Goal: Task Accomplishment & Management: Use online tool/utility

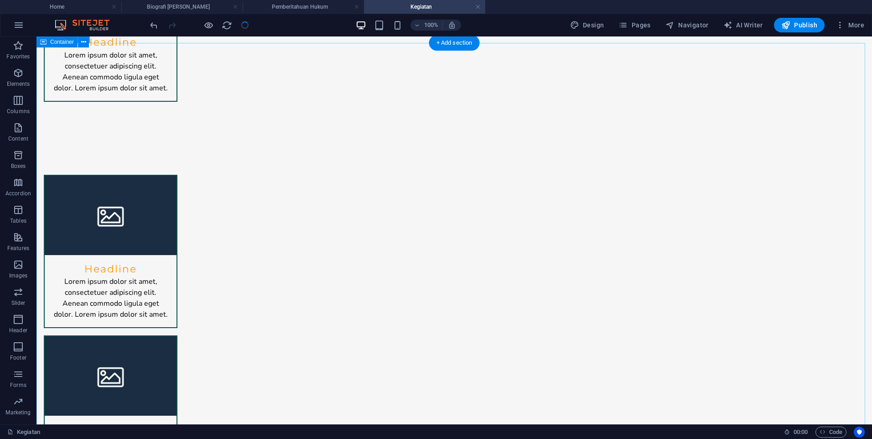
scroll to position [560, 0]
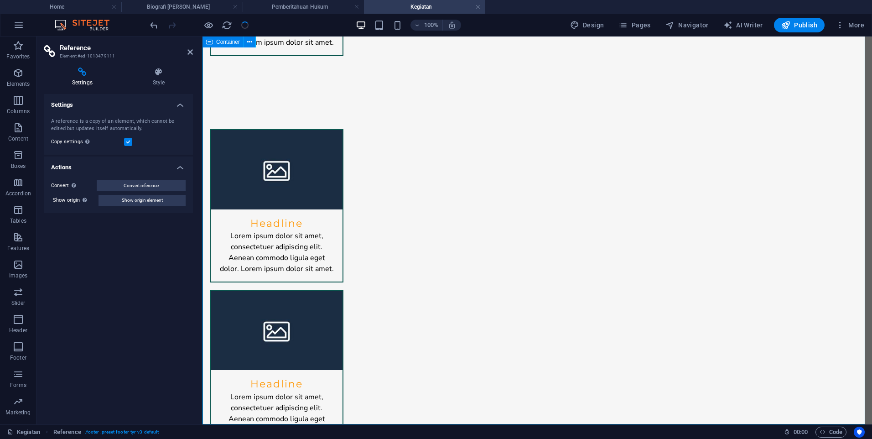
click at [162, 75] on icon at bounding box center [159, 72] width 68 height 9
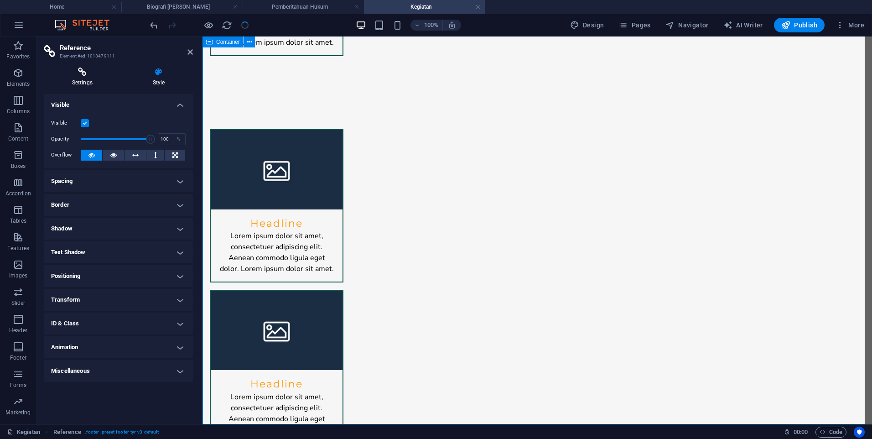
click at [78, 74] on icon at bounding box center [82, 72] width 77 height 9
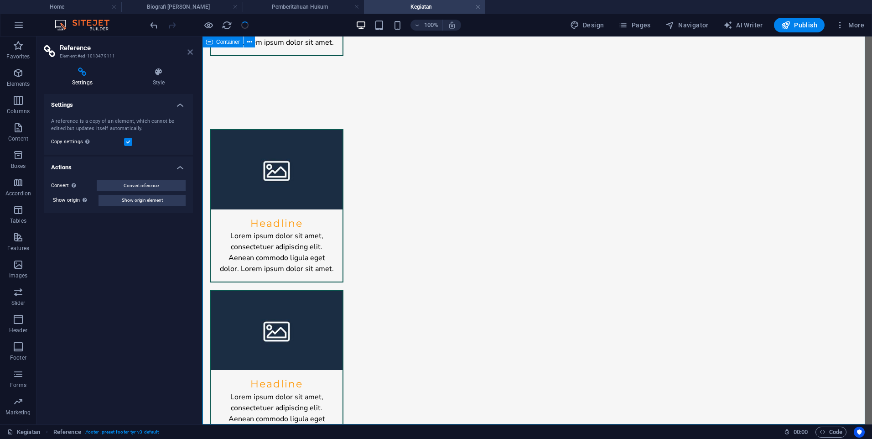
click at [189, 52] on icon at bounding box center [190, 51] width 5 height 7
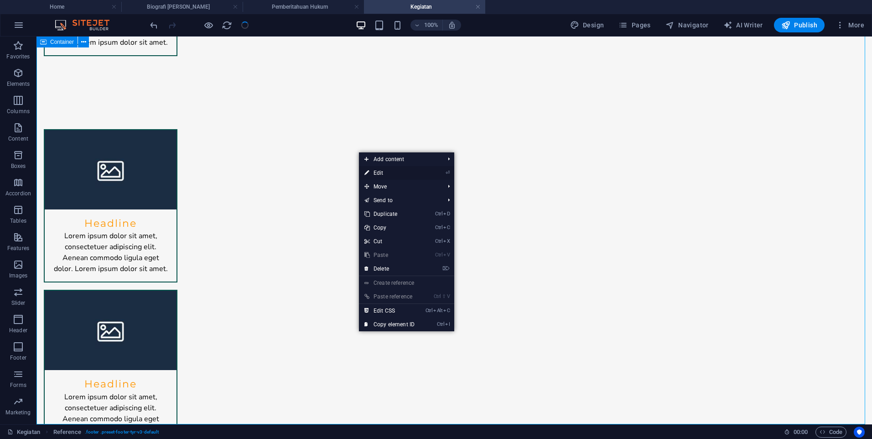
click at [386, 167] on link "⏎ Edit" at bounding box center [389, 173] width 61 height 14
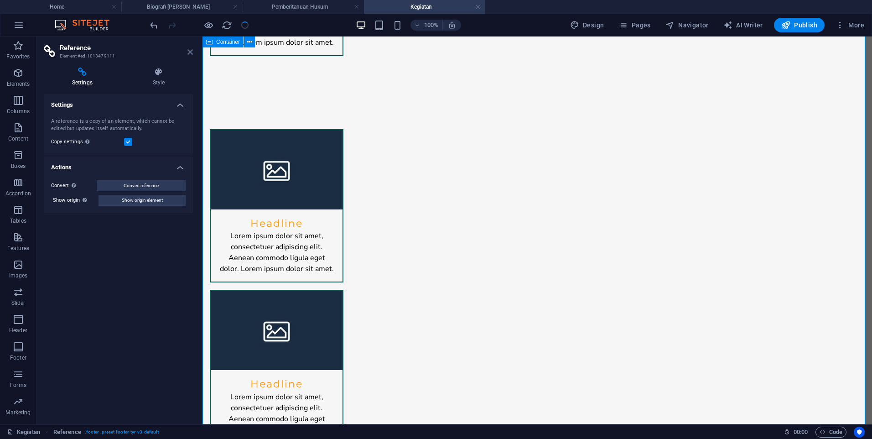
click at [190, 53] on icon at bounding box center [190, 51] width 5 height 7
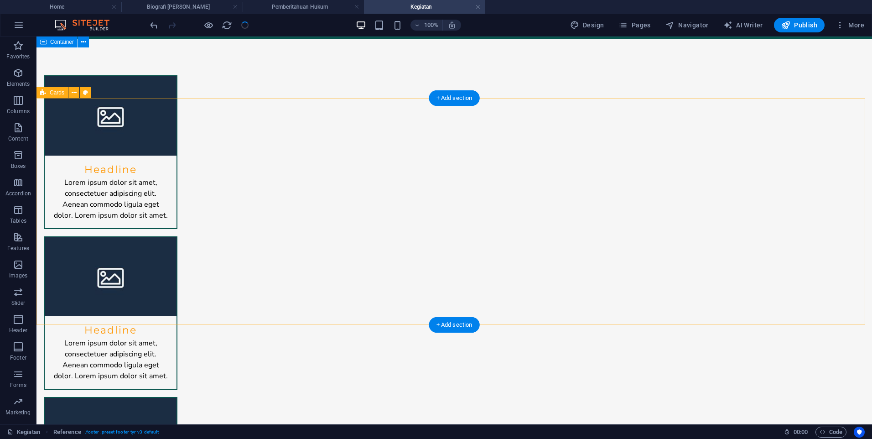
scroll to position [0, 0]
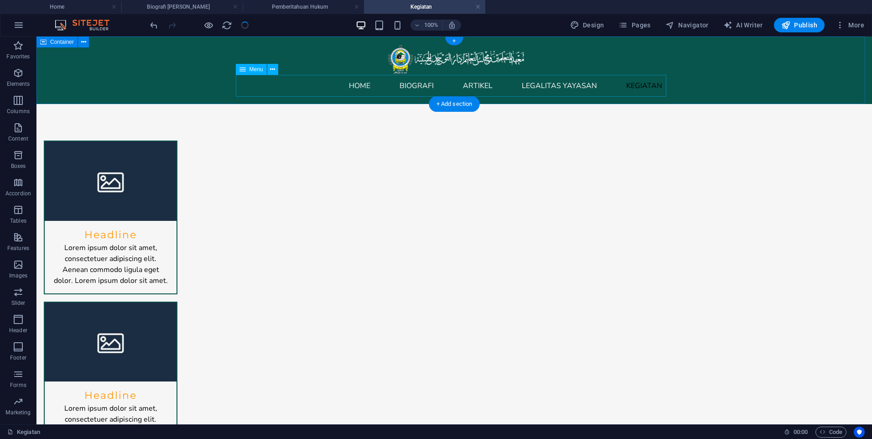
click at [358, 87] on nav "Home Biografi Artikel Legalitas Yayasan Kegiatan" at bounding box center [454, 86] width 431 height 22
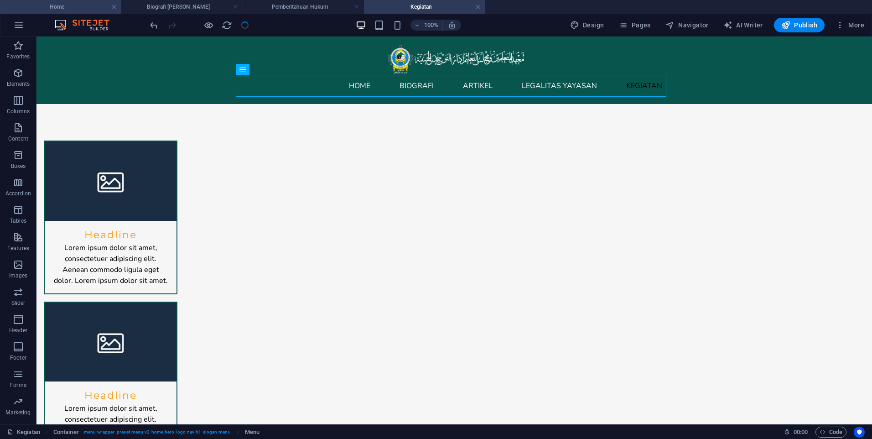
click at [99, 5] on h4 "Home" at bounding box center [60, 7] width 121 height 10
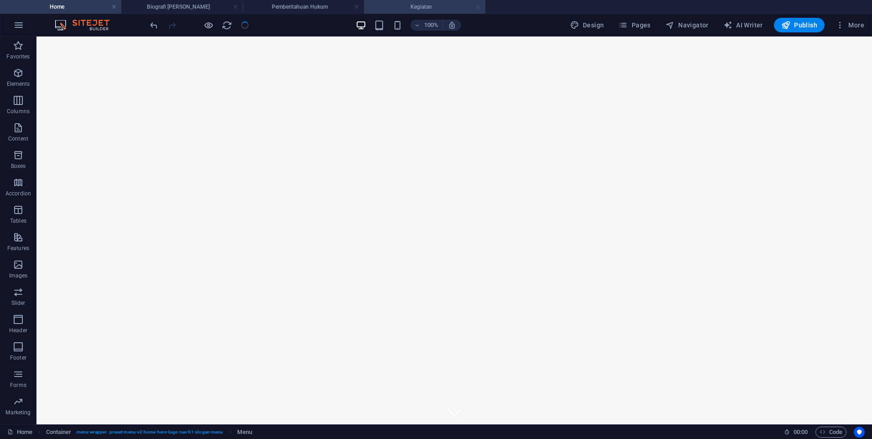
scroll to position [2097, 0]
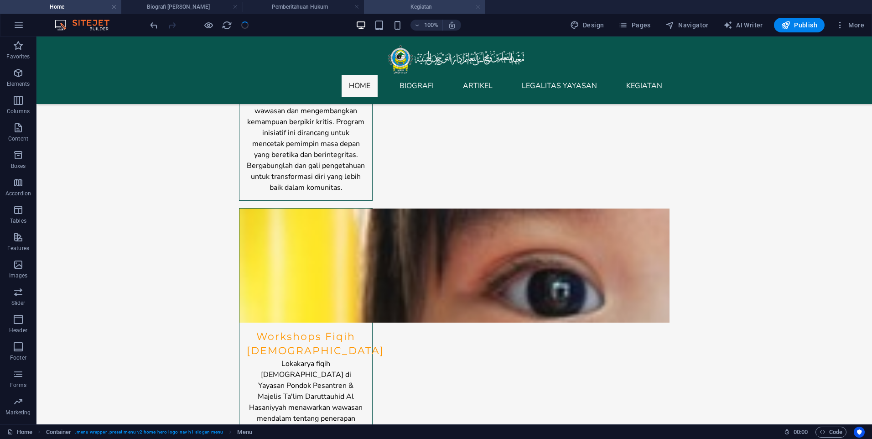
click at [478, 7] on link at bounding box center [477, 7] width 5 height 9
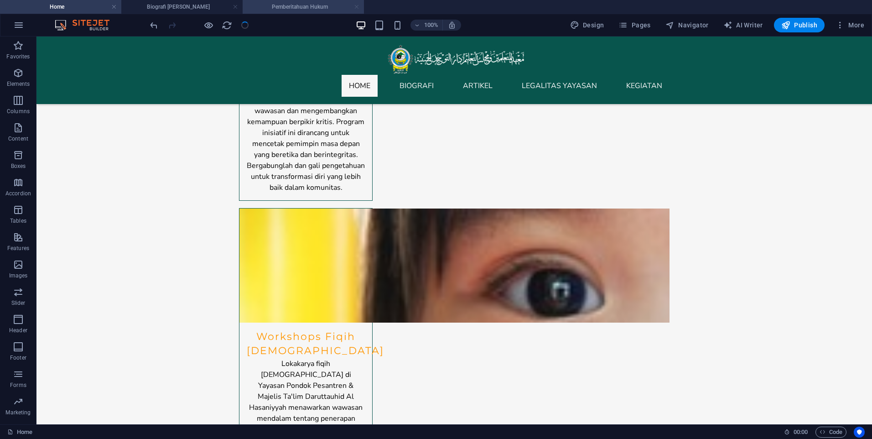
click at [357, 11] on link at bounding box center [356, 7] width 5 height 9
click at [235, 3] on link at bounding box center [235, 7] width 5 height 9
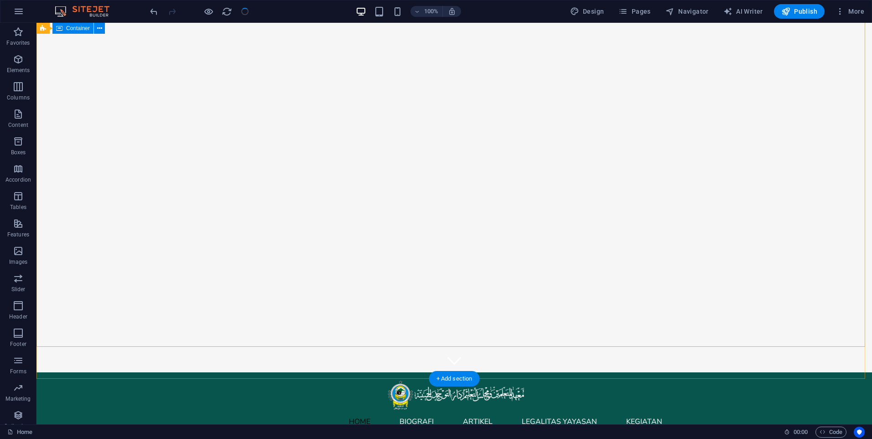
scroll to position [46, 0]
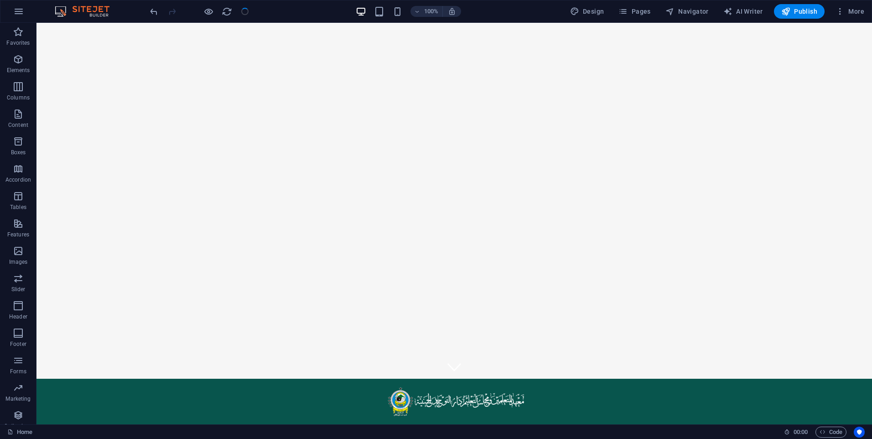
click at [233, 11] on div at bounding box center [199, 11] width 102 height 15
click at [227, 13] on icon "reload" at bounding box center [227, 11] width 10 height 10
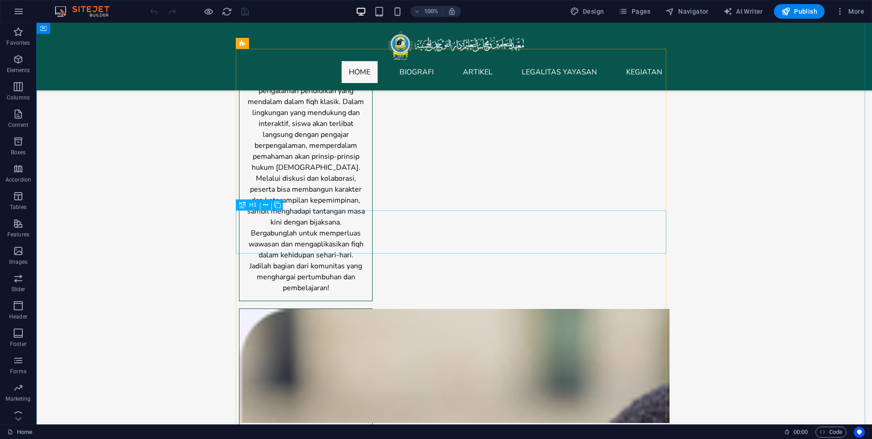
scroll to position [2965, 0]
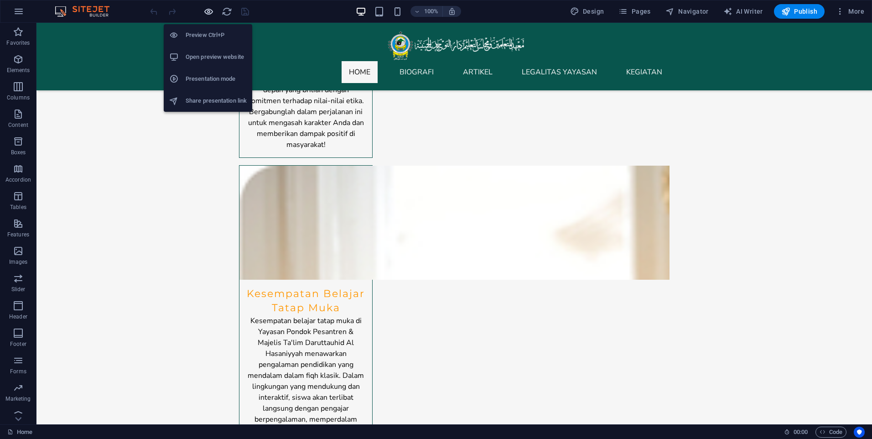
click at [208, 12] on icon "button" at bounding box center [208, 11] width 10 height 10
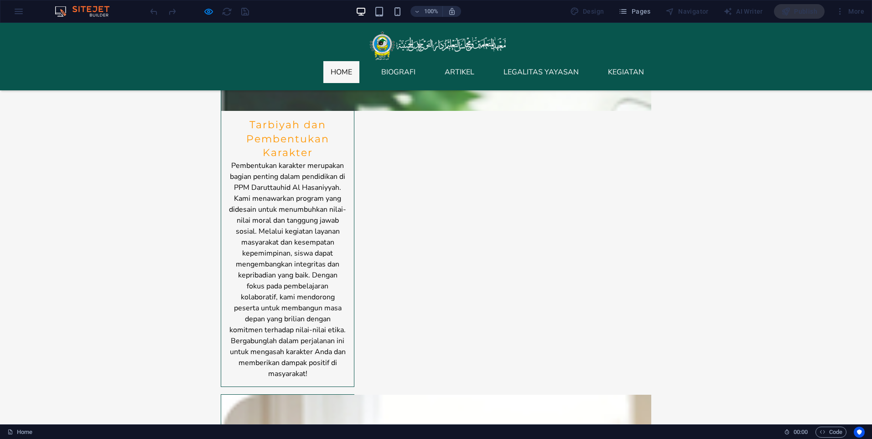
scroll to position [2697, 0]
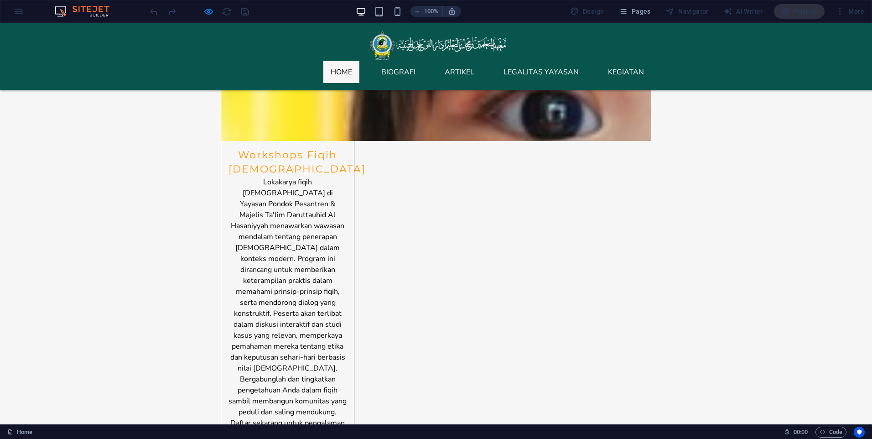
scroll to position [2378, 0]
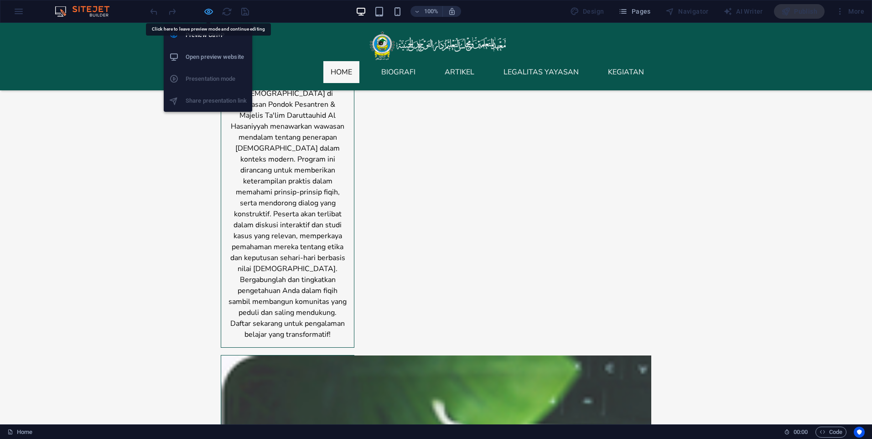
click at [209, 11] on icon "button" at bounding box center [208, 11] width 10 height 10
